Goal: Task Accomplishment & Management: Manage account settings

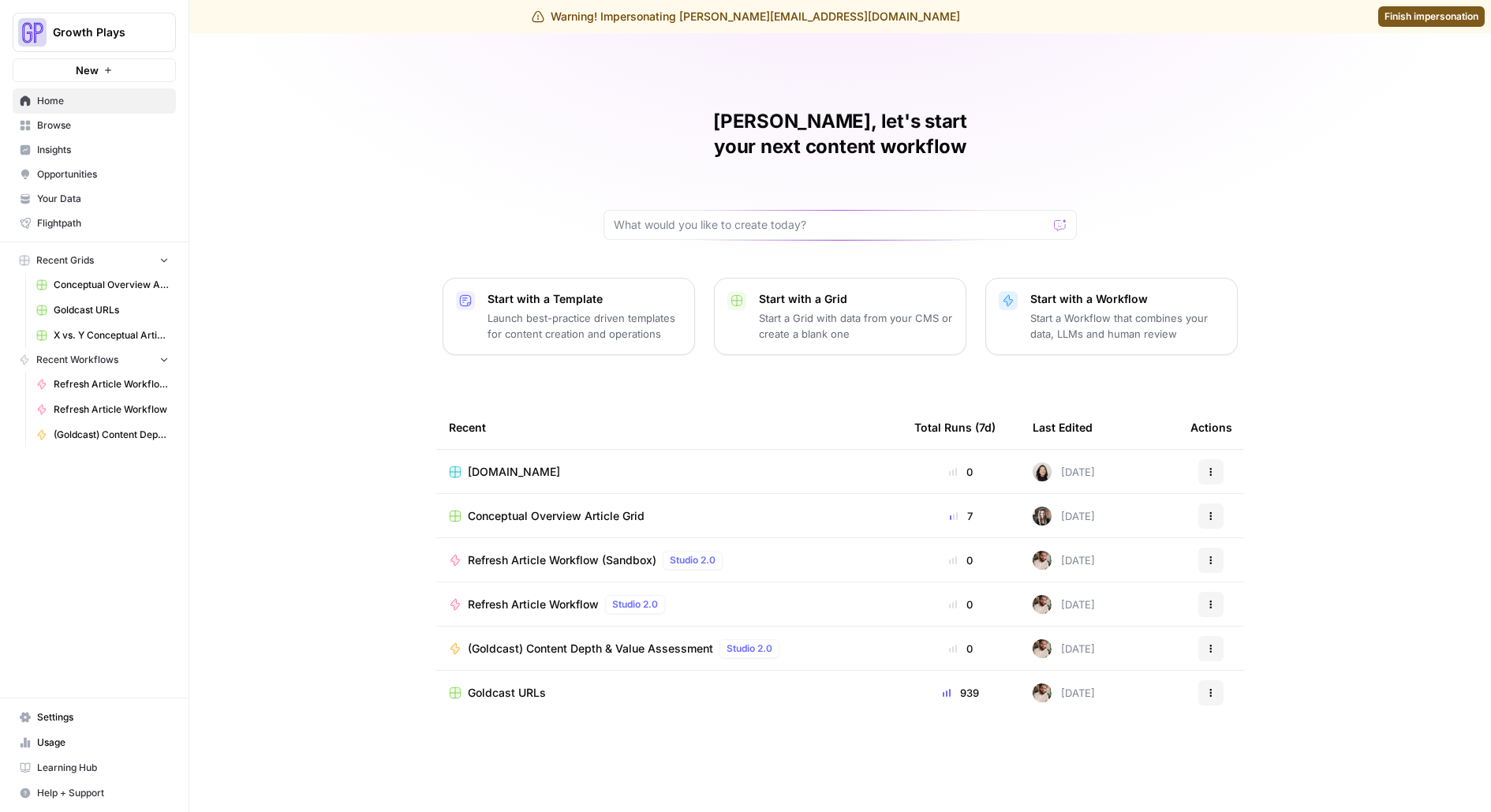
click at [74, 711] on span "Settings" at bounding box center [103, 717] width 132 height 14
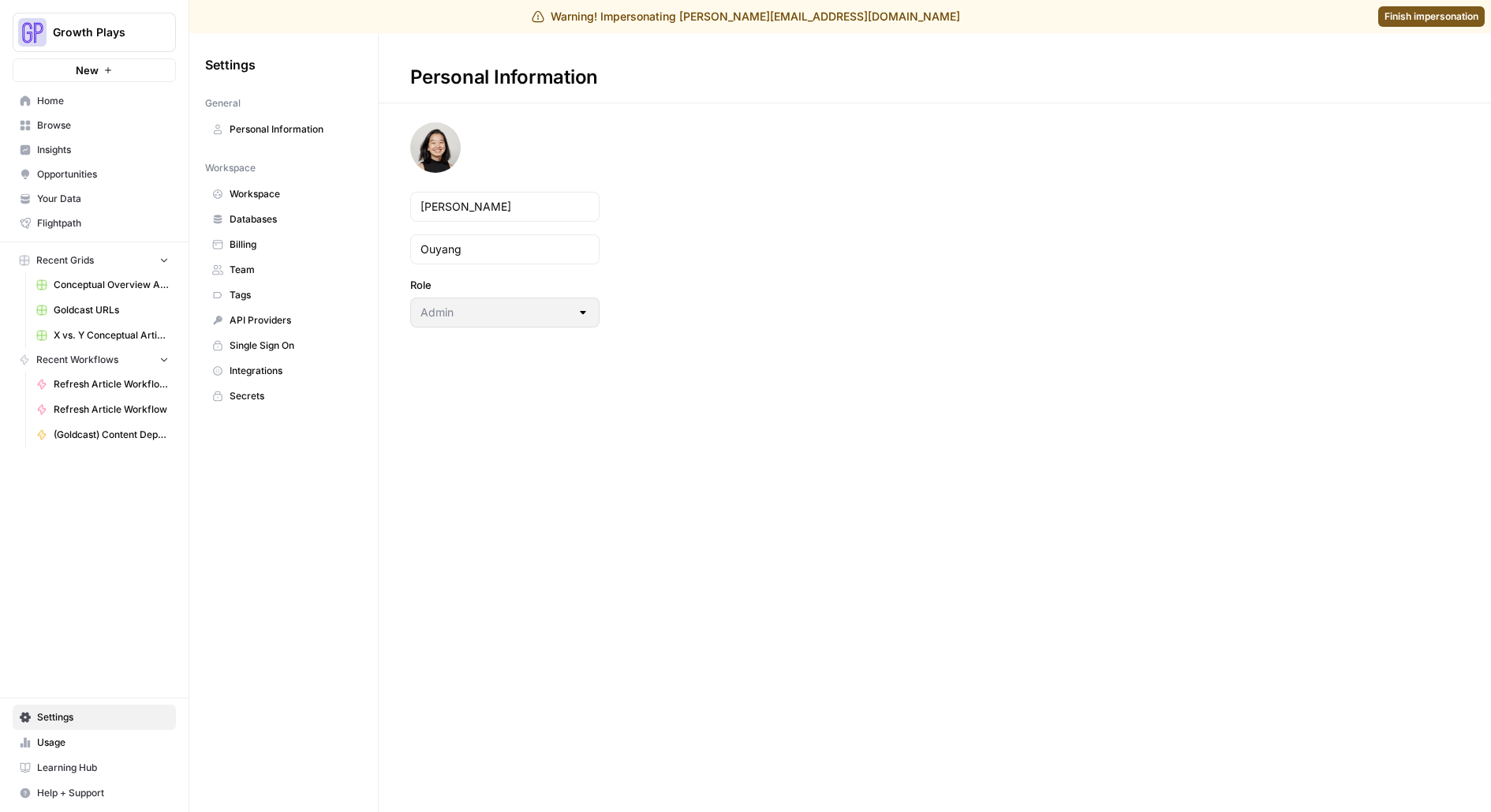
click at [282, 262] on span "Team" at bounding box center [293, 269] width 126 height 14
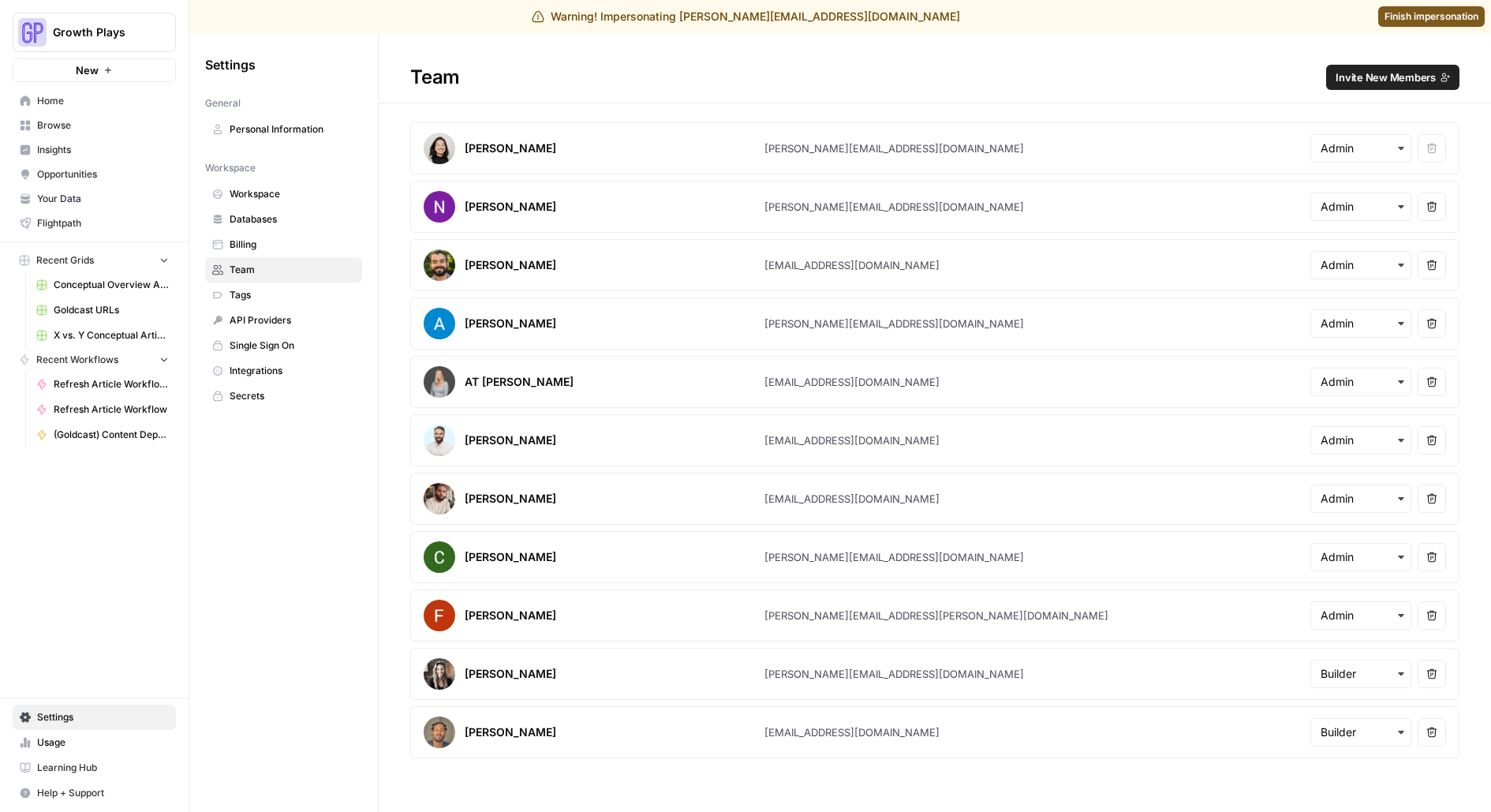
click at [1381, 81] on span "Invite New Members" at bounding box center [1386, 77] width 100 height 16
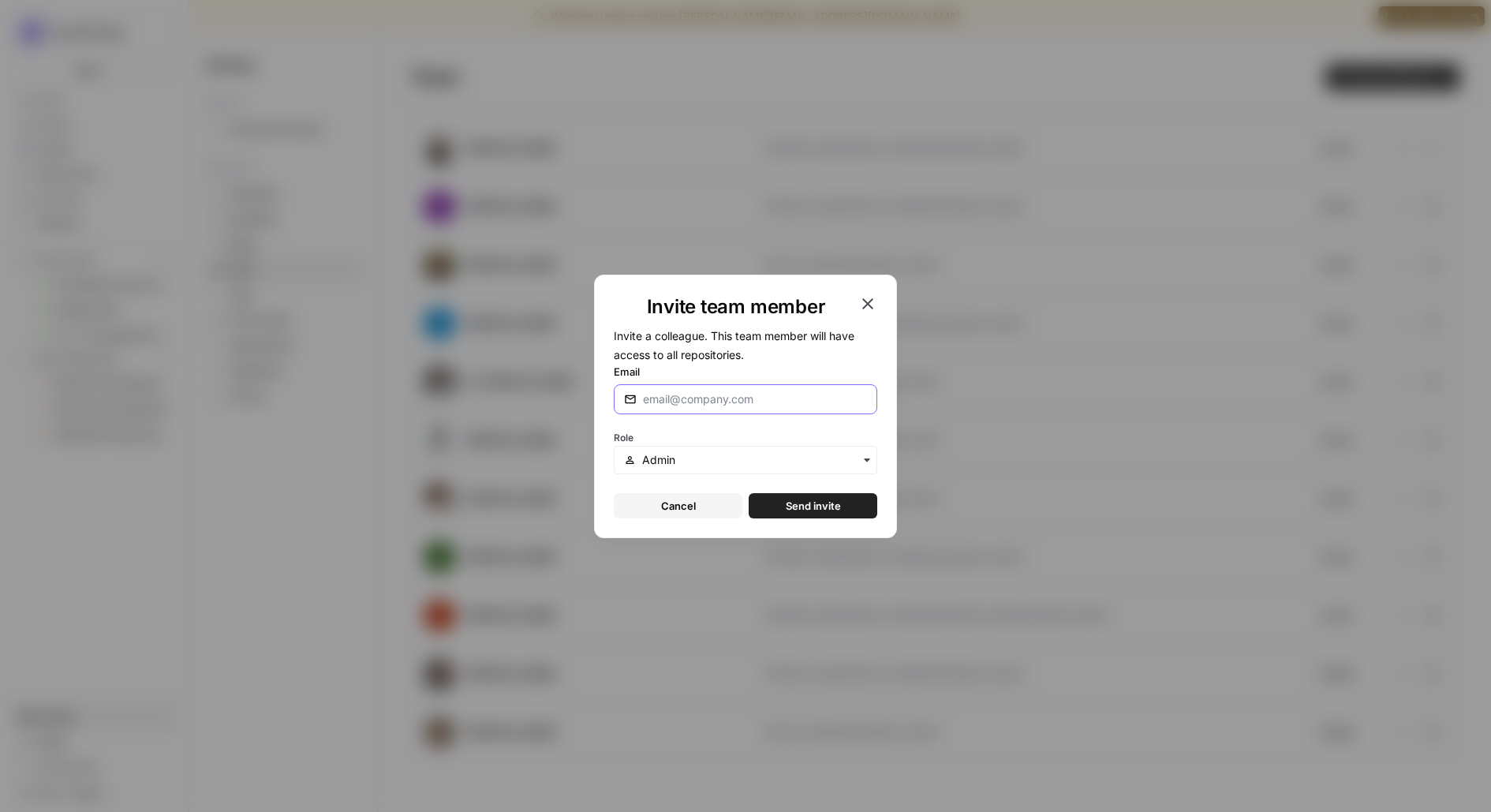
click at [744, 402] on input "Email" at bounding box center [755, 399] width 224 height 16
type input "[PERSON_NAME][EMAIL_ADDRESS][DOMAIN_NAME]"
click at [749, 493] on button "Send invite" at bounding box center [813, 505] width 128 height 25
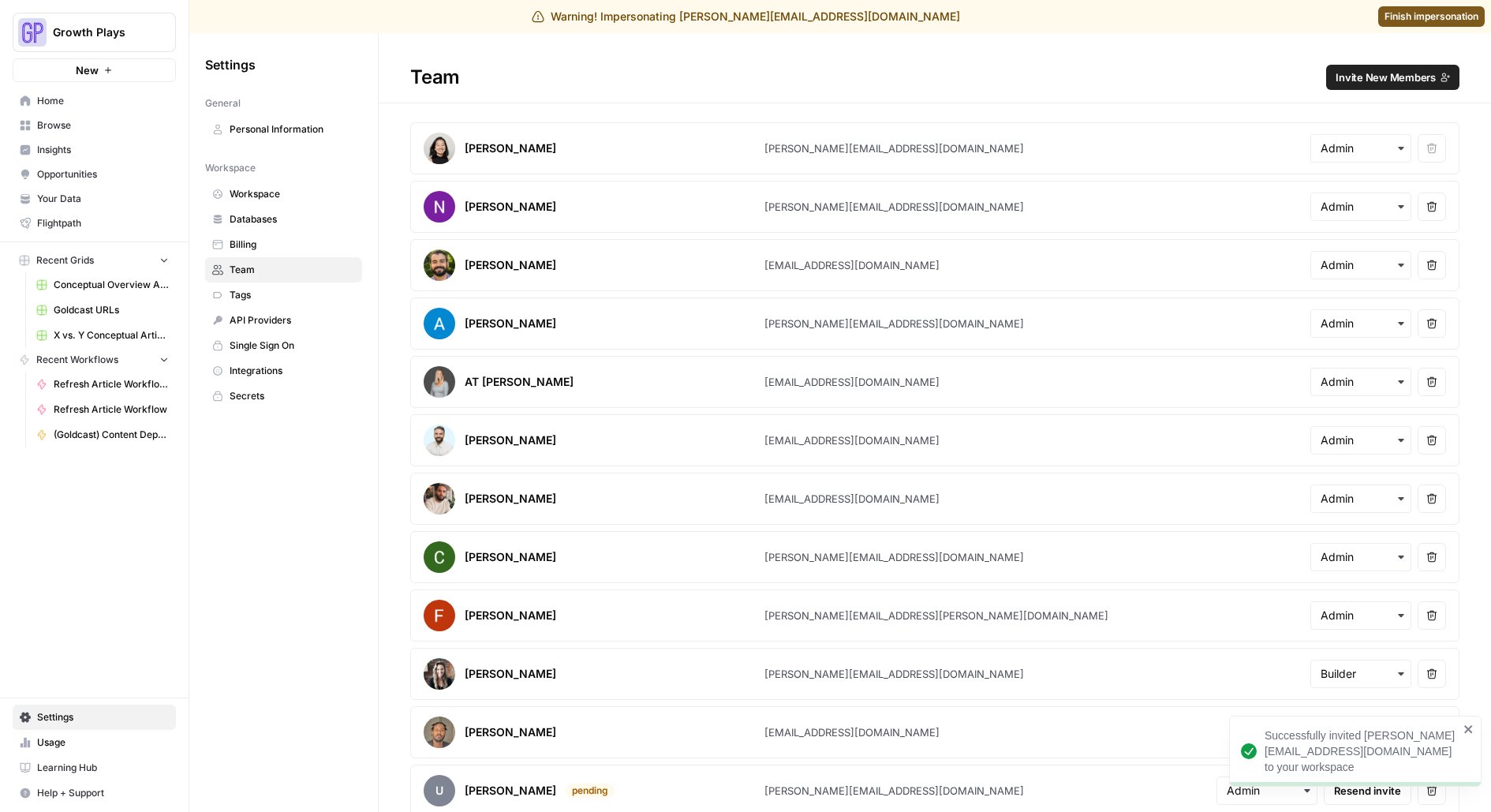
click at [1407, 8] on link "Finish impersonation" at bounding box center [1431, 17] width 106 height 20
